Goal: Find specific page/section: Find specific page/section

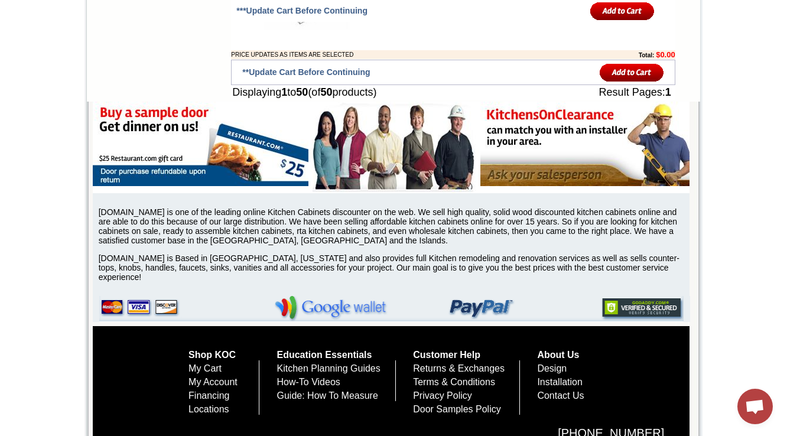
click at [451, 193] on div at bounding box center [394, 148] width 603 height 92
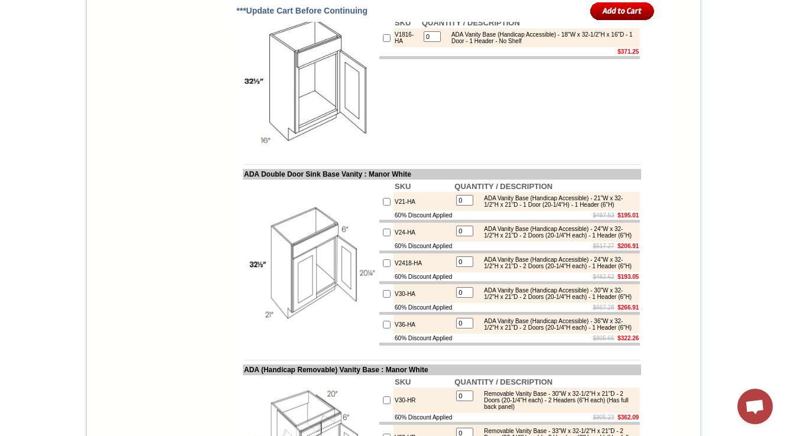
scroll to position [3204, 0]
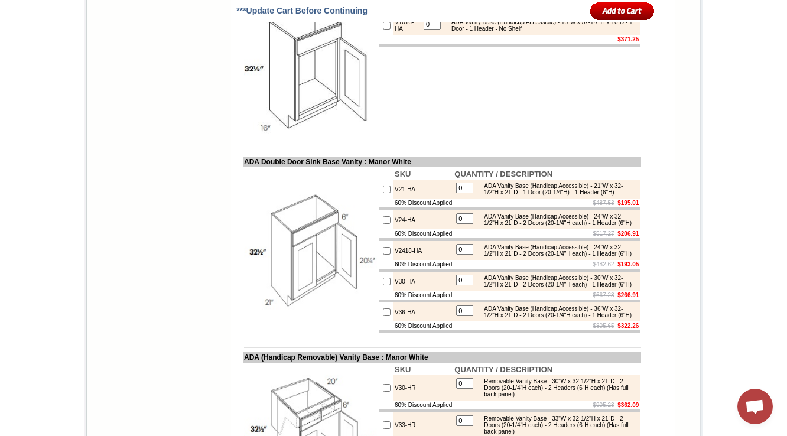
drag, startPoint x: 233, startPoint y: 147, endPoint x: 367, endPoint y: 143, distance: 134.1
